Goal: Task Accomplishment & Management: Manage account settings

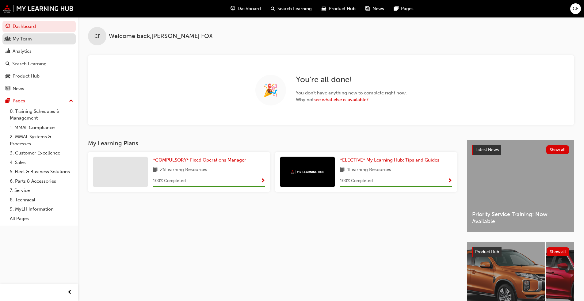
click at [27, 39] on div "My Team" at bounding box center [22, 39] width 19 height 7
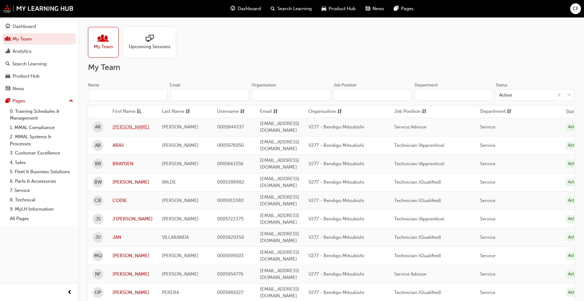
click at [125, 124] on link "[PERSON_NAME]" at bounding box center [132, 126] width 40 height 7
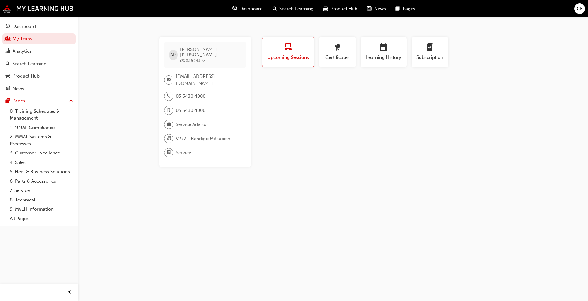
click at [295, 50] on div "button" at bounding box center [288, 48] width 42 height 9
click at [290, 54] on span "Upcoming Sessions" at bounding box center [288, 57] width 42 height 7
click at [306, 59] on span "Subscription" at bounding box center [430, 57] width 28 height 7
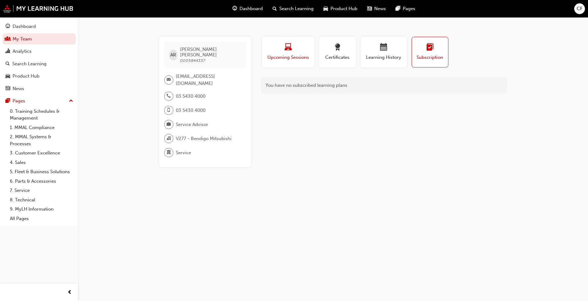
click at [267, 54] on span "Upcoming Sessions" at bounding box center [288, 57] width 43 height 7
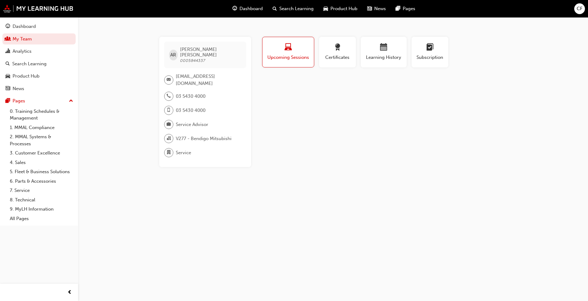
click at [291, 59] on span "Upcoming Sessions" at bounding box center [288, 57] width 42 height 7
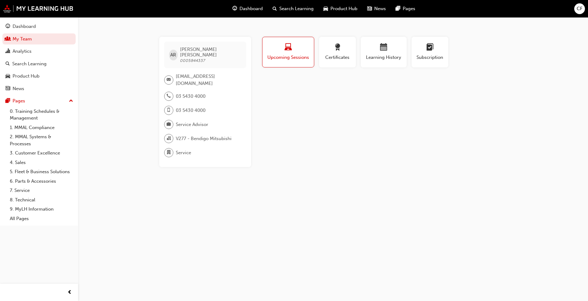
click at [291, 59] on span "Upcoming Sessions" at bounding box center [288, 57] width 42 height 7
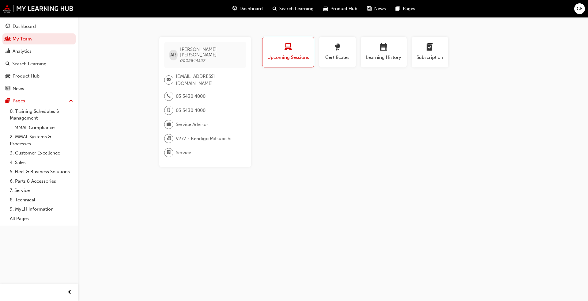
click at [291, 59] on span "Upcoming Sessions" at bounding box center [288, 57] width 42 height 7
drag, startPoint x: 33, startPoint y: 29, endPoint x: 36, endPoint y: 29, distance: 3.7
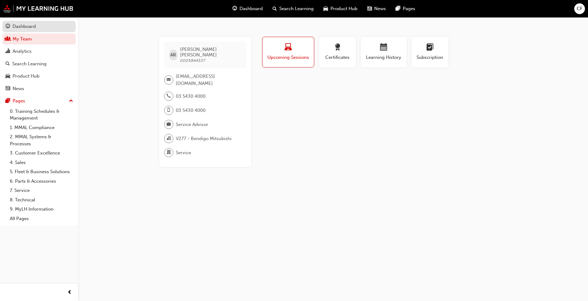
click at [33, 29] on div "Dashboard" at bounding box center [24, 26] width 23 height 7
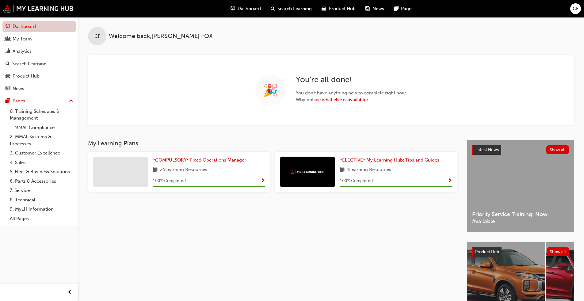
click at [37, 27] on link "Dashboard" at bounding box center [38, 26] width 73 height 11
click at [29, 114] on link "0. Training Schedules & Management" at bounding box center [41, 115] width 68 height 16
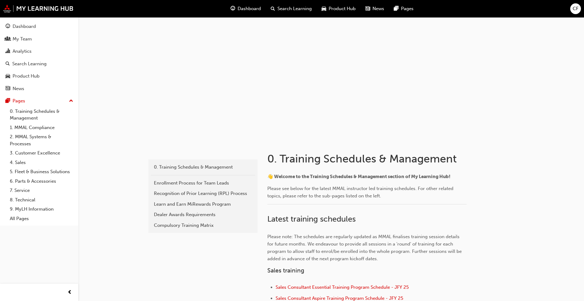
click at [306, 8] on span "news-icon" at bounding box center [367, 9] width 5 height 8
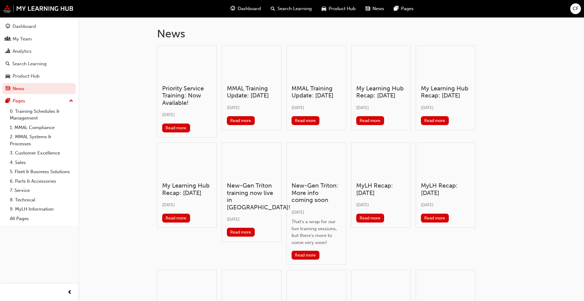
click at [255, 9] on span "Dashboard" at bounding box center [248, 8] width 23 height 7
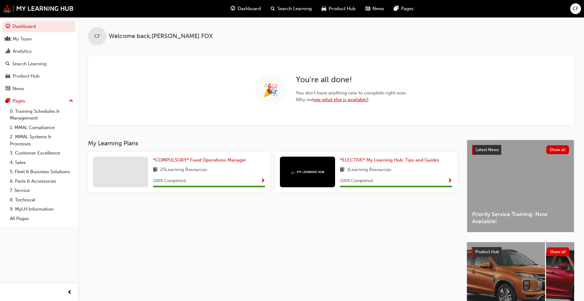
click at [306, 97] on link "see what else is available?" at bounding box center [340, 100] width 55 height 6
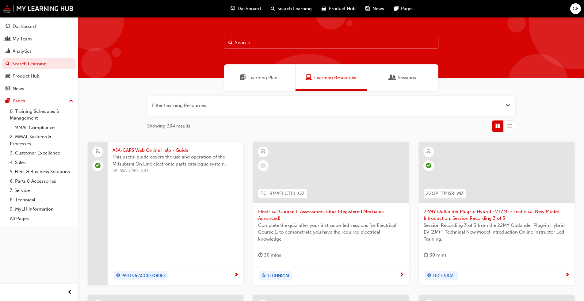
click at [306, 76] on span "Sessions" at bounding box center [392, 77] width 6 height 7
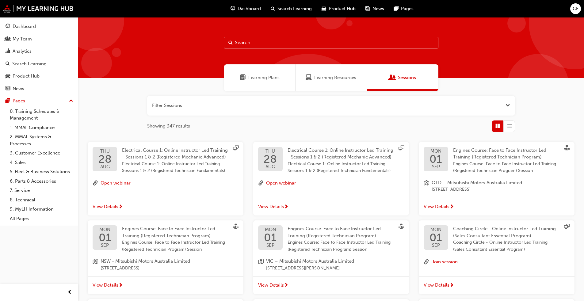
click at [264, 79] on span "Learning Plans" at bounding box center [263, 77] width 31 height 7
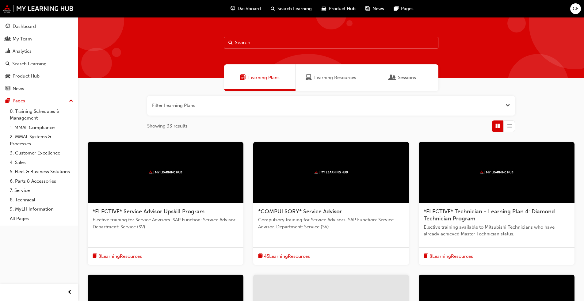
click at [306, 8] on span "Product Hub" at bounding box center [341, 8] width 27 height 7
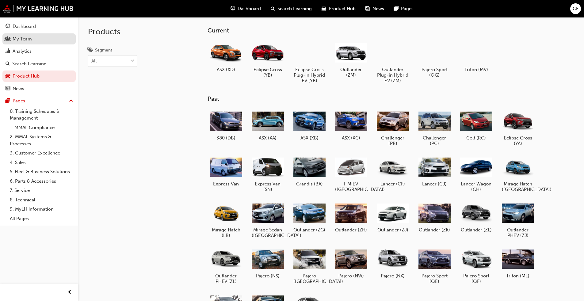
click at [20, 41] on div "My Team" at bounding box center [22, 39] width 19 height 7
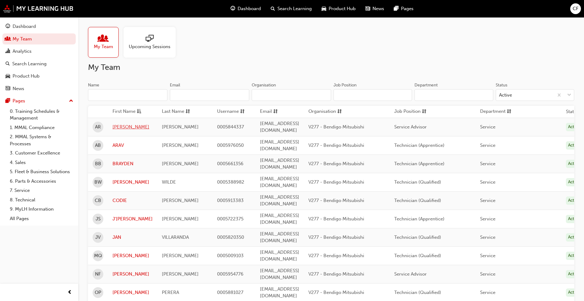
click at [122, 124] on link "[PERSON_NAME]" at bounding box center [132, 126] width 40 height 7
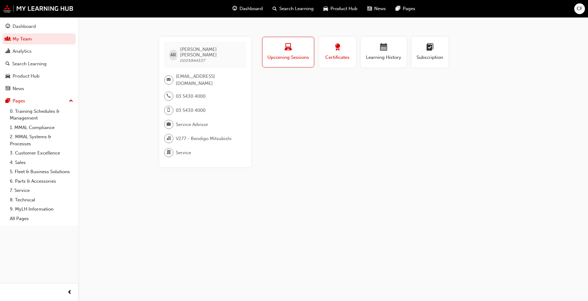
click at [306, 60] on span "Certificates" at bounding box center [338, 57] width 28 height 7
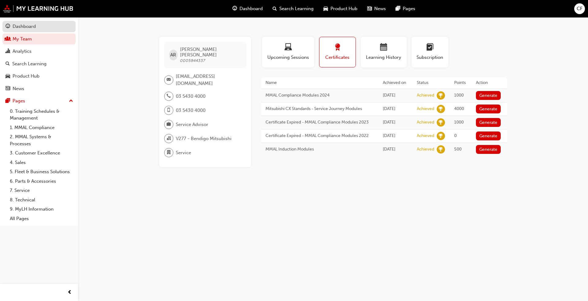
click at [30, 26] on div "Dashboard" at bounding box center [24, 26] width 23 height 7
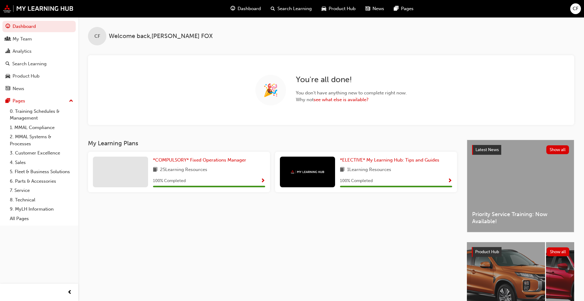
click at [306, 9] on span "CF" at bounding box center [575, 8] width 6 height 7
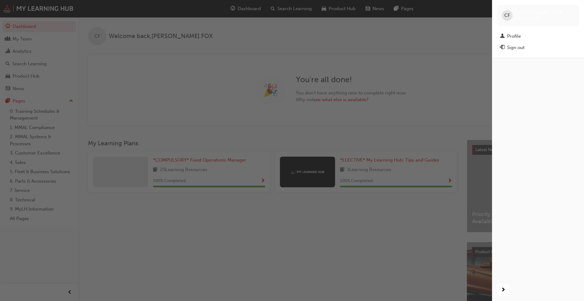
click at [306, 45] on div "Sign out" at bounding box center [515, 47] width 17 height 7
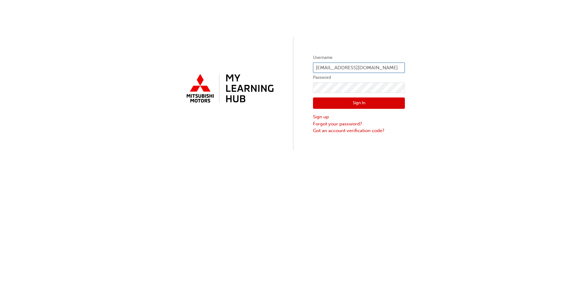
drag, startPoint x: 376, startPoint y: 69, endPoint x: 379, endPoint y: 69, distance: 3.1
click at [376, 69] on input "colinf@bgomits.com.au" at bounding box center [359, 68] width 92 height 10
type input "[EMAIL_ADDRESS][DOMAIN_NAME]"
click at [386, 104] on button "Sign In" at bounding box center [359, 103] width 92 height 12
